Goal: Task Accomplishment & Management: Manage account settings

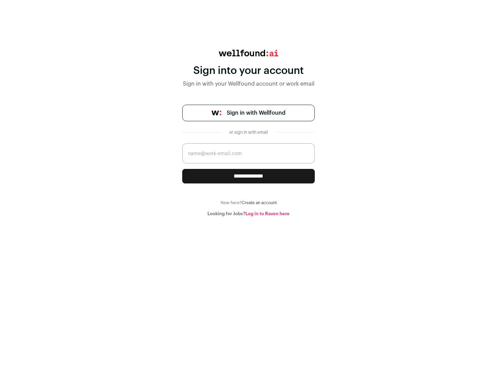
click at [256, 113] on span "Sign in with Wellfound" at bounding box center [256, 113] width 59 height 8
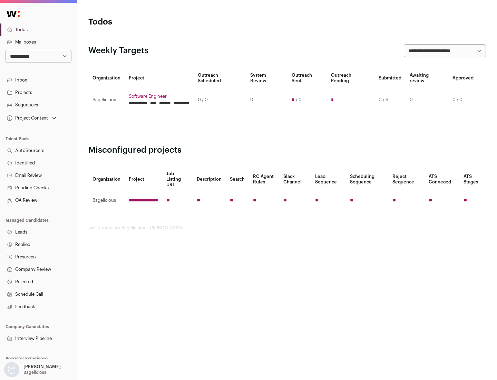
click at [38, 92] on link "Projects" at bounding box center [38, 92] width 77 height 12
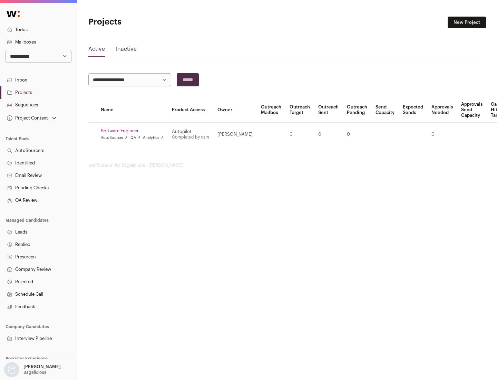
click at [134, 131] on link "Software Engineer" at bounding box center [132, 131] width 63 height 6
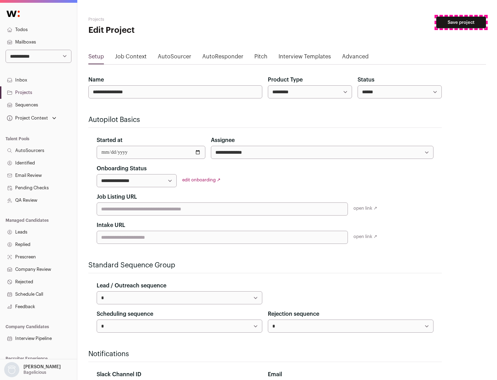
click at [461, 22] on button "Save project" at bounding box center [461, 23] width 50 height 12
